Goal: Transaction & Acquisition: Subscribe to service/newsletter

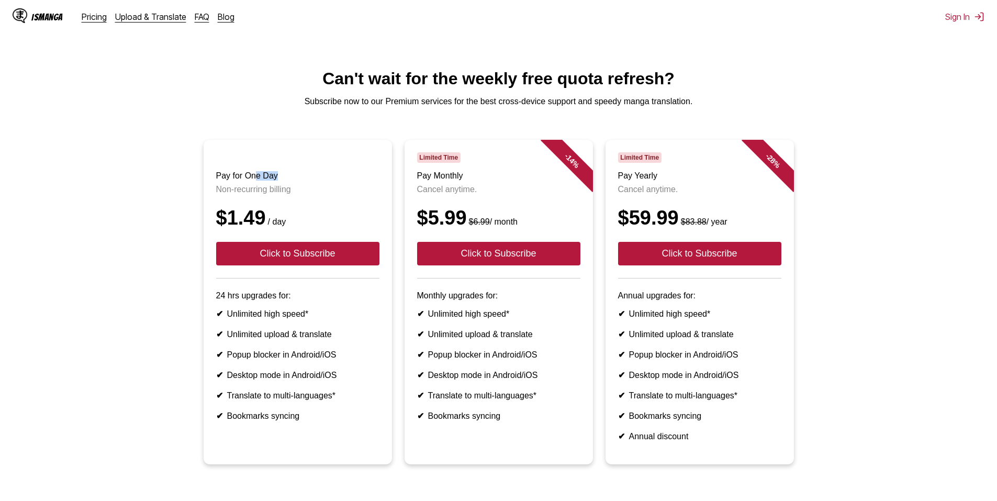
drag, startPoint x: 262, startPoint y: 183, endPoint x: 282, endPoint y: 183, distance: 19.9
click at [280, 181] on h3 "Pay for One Day" at bounding box center [297, 175] width 163 height 9
click at [282, 181] on h3 "Pay for One Day" at bounding box center [297, 175] width 163 height 9
drag, startPoint x: 287, startPoint y: 199, endPoint x: 262, endPoint y: 199, distance: 25.1
click at [263, 194] on p "Non-recurring billing" at bounding box center [297, 189] width 163 height 9
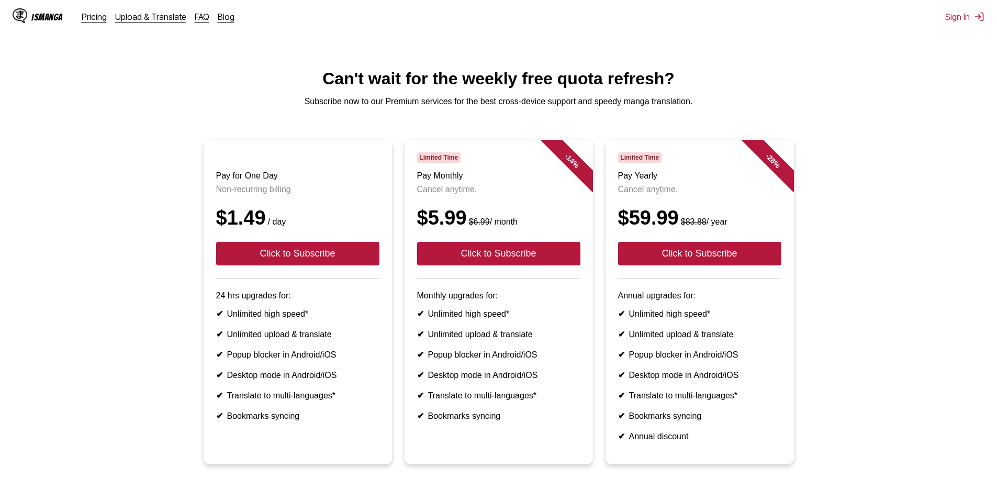
click at [252, 194] on p "Non-recurring billing" at bounding box center [297, 189] width 163 height 9
drag, startPoint x: 492, startPoint y: 185, endPoint x: 498, endPoint y: 184, distance: 6.4
click at [497, 181] on h3 "Pay Monthly" at bounding box center [498, 175] width 163 height 9
drag, startPoint x: 434, startPoint y: 168, endPoint x: 420, endPoint y: 164, distance: 14.1
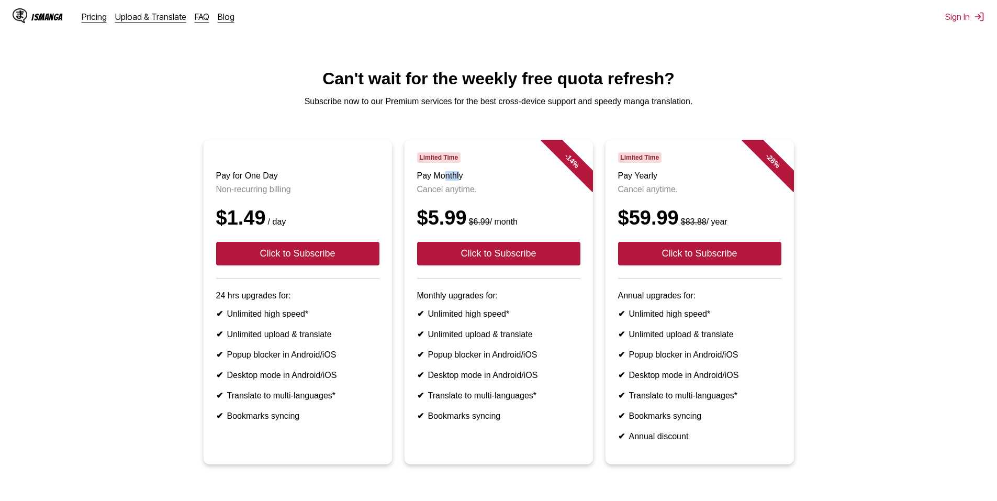
click at [430, 166] on header "Limited Time Pay Monthly Cancel anytime. $5.99 $6.99 / month Click to Subscribe" at bounding box center [498, 215] width 163 height 126
click at [420, 163] on span "Limited Time" at bounding box center [438, 157] width 43 height 10
drag, startPoint x: 442, startPoint y: 167, endPoint x: 465, endPoint y: 167, distance: 23.0
click at [462, 163] on div "Limited Time" at bounding box center [498, 157] width 163 height 10
click at [469, 163] on div "Limited Time" at bounding box center [498, 157] width 163 height 10
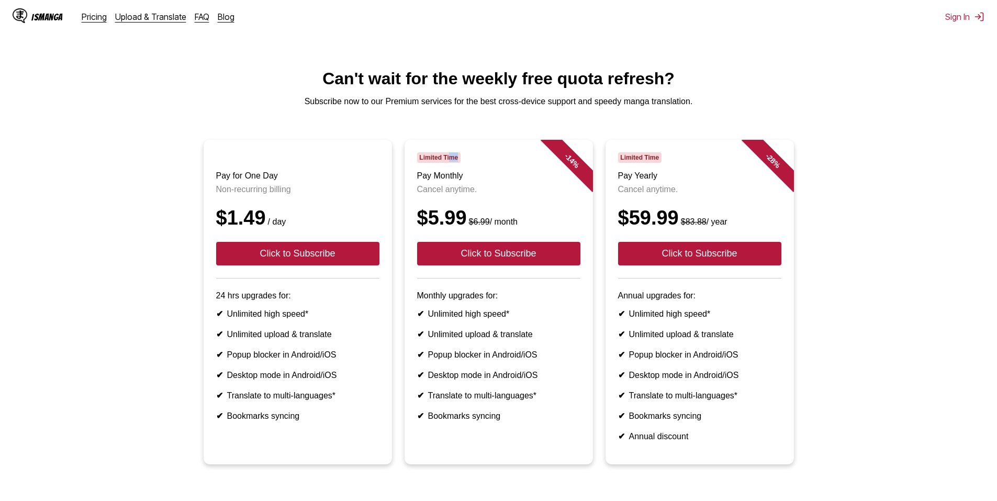
drag, startPoint x: 454, startPoint y: 167, endPoint x: 428, endPoint y: 167, distance: 26.2
click at [436, 163] on div "Limited Time" at bounding box center [498, 157] width 163 height 10
click at [425, 163] on span "Limited Time" at bounding box center [438, 157] width 43 height 10
drag, startPoint x: 428, startPoint y: 195, endPoint x: 475, endPoint y: 194, distance: 47.1
click at [474, 194] on p "Cancel anytime." at bounding box center [498, 189] width 163 height 9
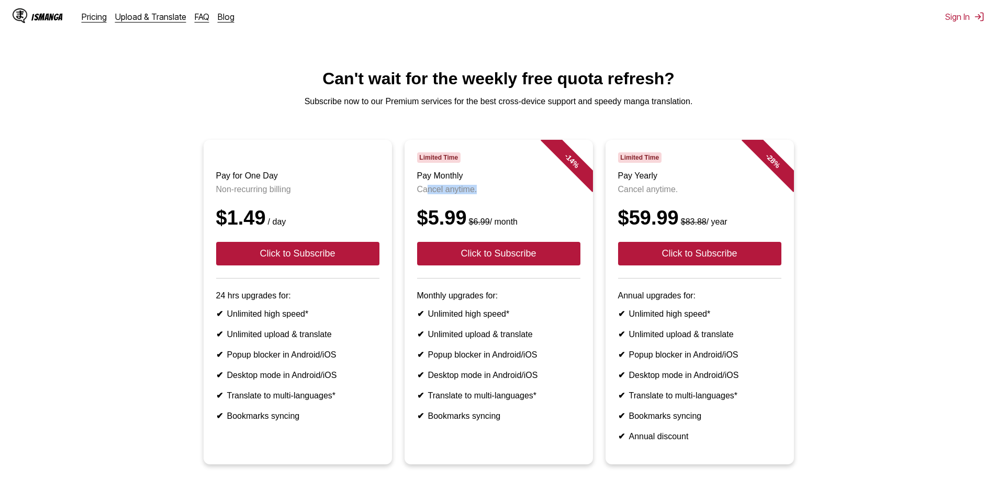
click at [475, 194] on p "Cancel anytime." at bounding box center [498, 189] width 163 height 9
drag, startPoint x: 625, startPoint y: 183, endPoint x: 663, endPoint y: 182, distance: 38.2
click at [662, 181] on h3 "Pay Yearly" at bounding box center [699, 175] width 163 height 9
click at [663, 181] on h3 "Pay Yearly" at bounding box center [699, 175] width 163 height 9
